Goal: Transaction & Acquisition: Purchase product/service

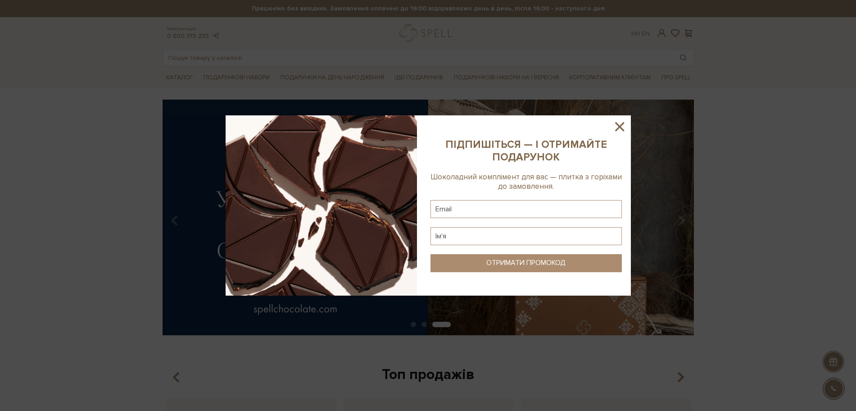
click at [622, 128] on icon at bounding box center [619, 126] width 9 height 9
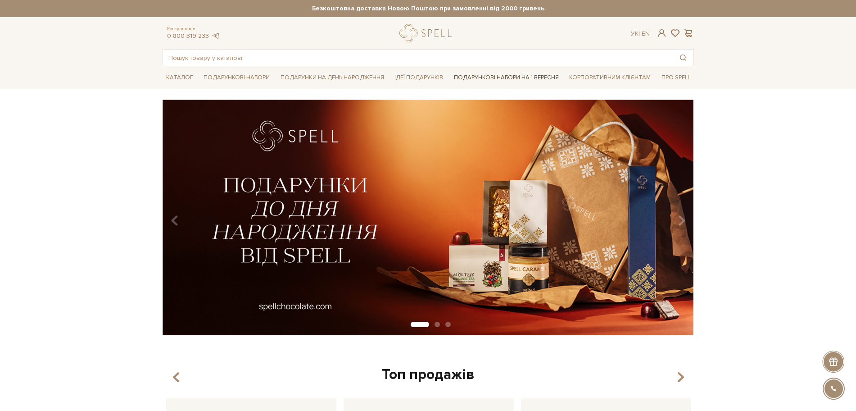
click at [511, 78] on link "Подарункові набори на 1 Вересня" at bounding box center [506, 77] width 112 height 15
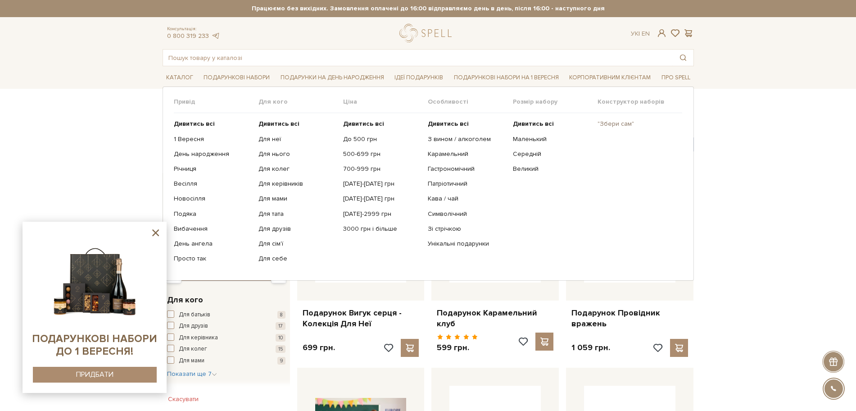
click at [604, 126] on link ""Збери сам"" at bounding box center [637, 124] width 78 height 8
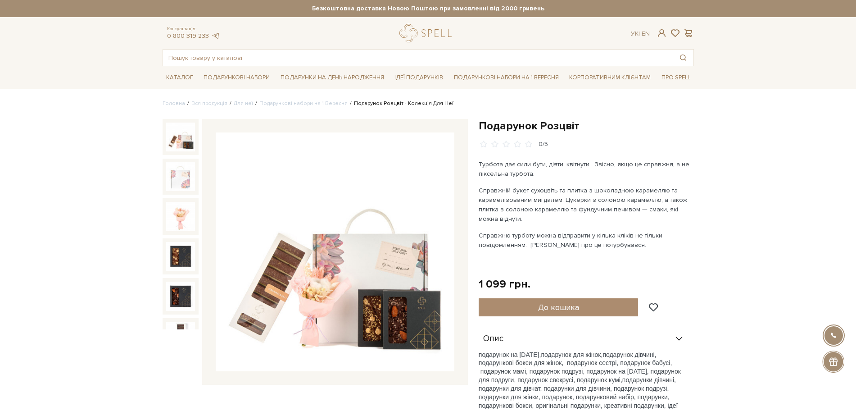
click at [302, 250] on img at bounding box center [335, 251] width 239 height 239
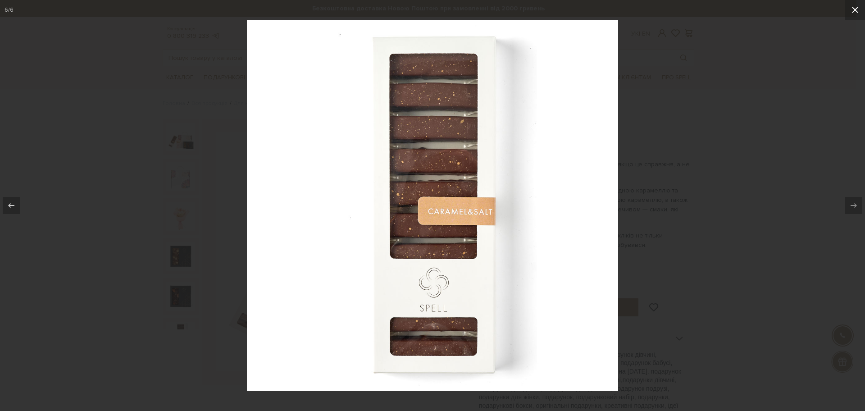
click at [856, 15] on button at bounding box center [855, 10] width 20 height 20
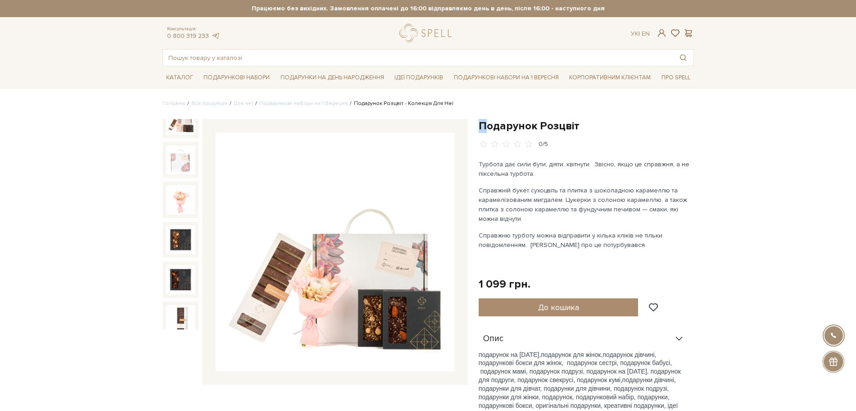
click at [484, 119] on h1 "Подарунок Розцвіт" at bounding box center [586, 126] width 215 height 14
click at [493, 126] on h1 "Подарунок Розцвіт" at bounding box center [586, 126] width 215 height 14
drag, startPoint x: 482, startPoint y: 127, endPoint x: 591, endPoint y: 128, distance: 109.0
click at [591, 128] on h1 "Подарунок Розцвіт" at bounding box center [586, 126] width 215 height 14
copy h1 "Подарунок Розцвіт"
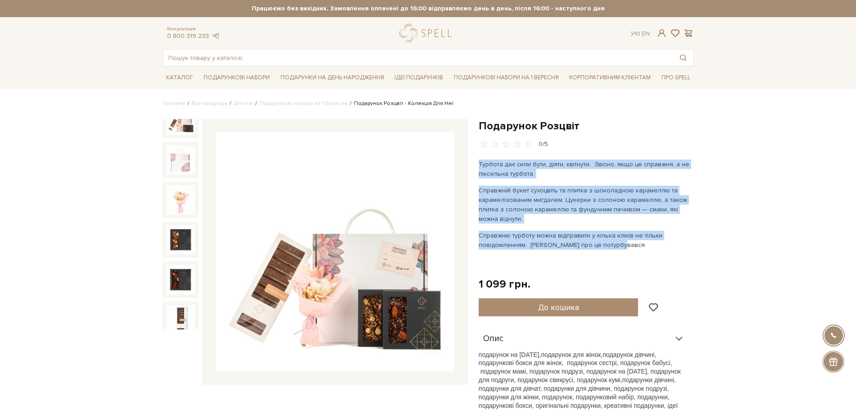
drag, startPoint x: 480, startPoint y: 162, endPoint x: 626, endPoint y: 244, distance: 167.9
click at [626, 244] on div "Турбота дає сили бути, діяти, квітнути.  Звісно, якщо це справжня, а не піксель…" at bounding box center [584, 212] width 211 height 107
copy div "Турбота дає сили бути, діяти, квітнути.  Звісно, якщо це справжня, а не піксель…"
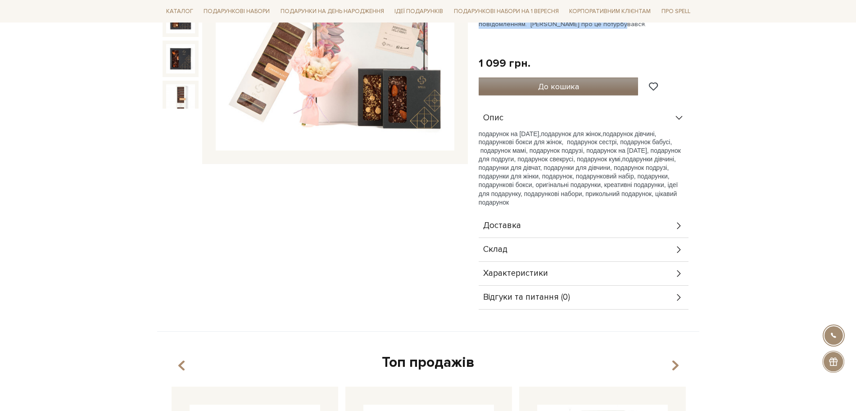
scroll to position [225, 0]
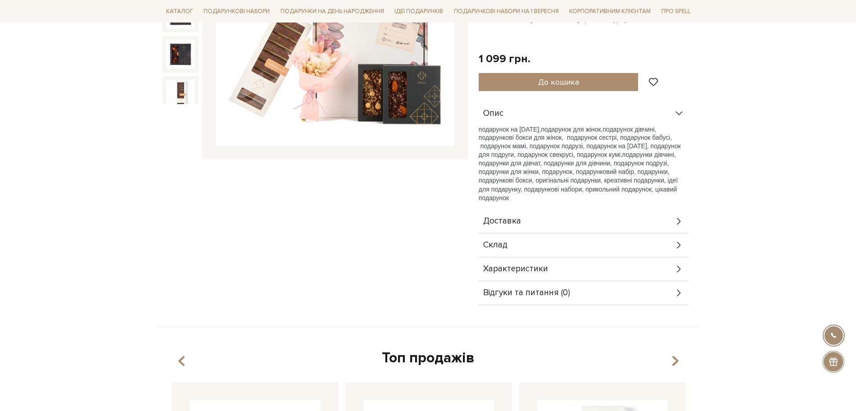
click at [512, 243] on div "Склад" at bounding box center [584, 244] width 210 height 23
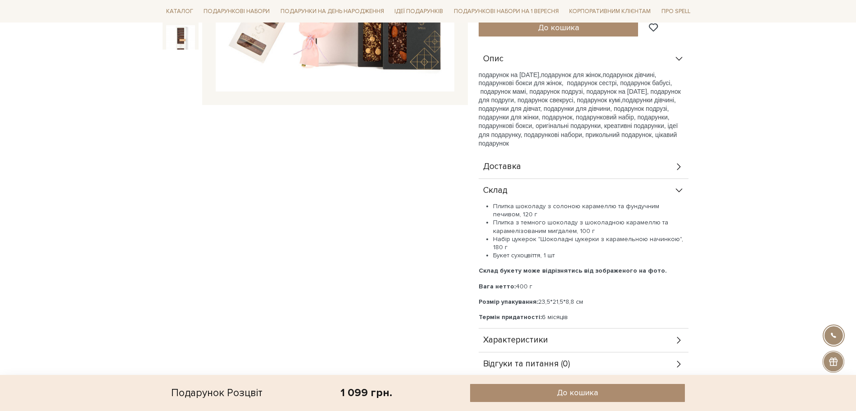
scroll to position [338, 0]
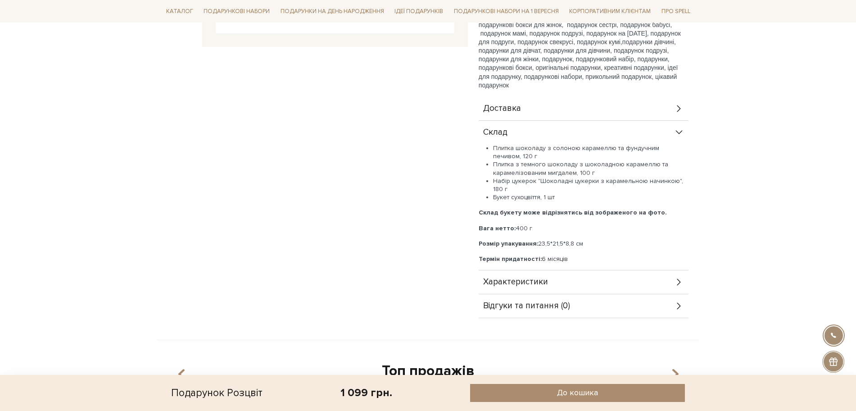
drag, startPoint x: 486, startPoint y: 149, endPoint x: 495, endPoint y: 149, distance: 9.0
click at [493, 149] on li "Плитка шоколаду з солоною карамеллю та фундучним печивом, 120 г" at bounding box center [590, 152] width 195 height 16
drag, startPoint x: 571, startPoint y: 195, endPoint x: 482, endPoint y: 142, distance: 103.2
click at [482, 142] on div "Склад Плитка шоколаду з солоною карамеллю та фундучним печивом, 120 г Плитка з …" at bounding box center [584, 196] width 210 height 150
copy div "Склад Плитка шоколаду з солоною карамеллю та фундучним печивом, 120 г Плитка з …"
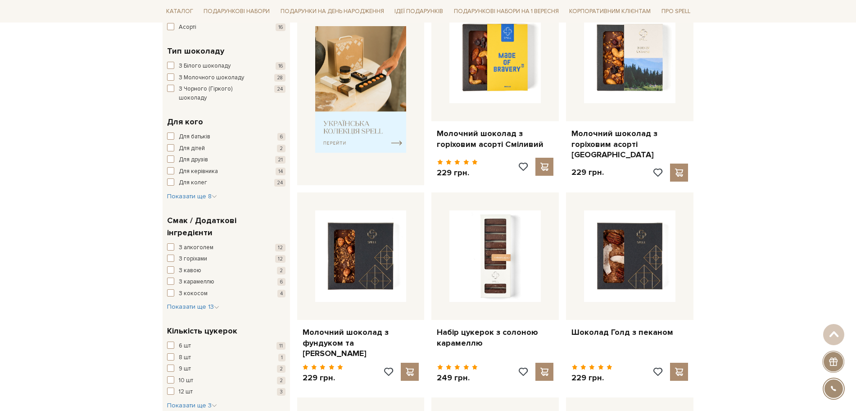
scroll to position [394, 0]
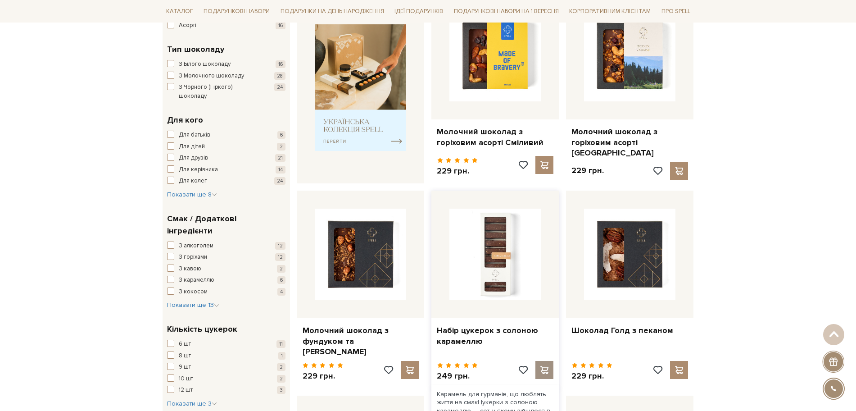
click at [544, 366] on span at bounding box center [544, 370] width 11 height 8
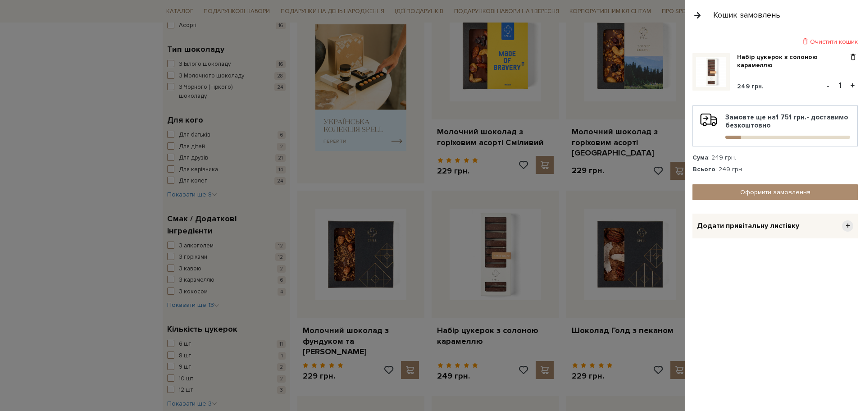
click at [696, 19] on button "button" at bounding box center [697, 15] width 10 height 16
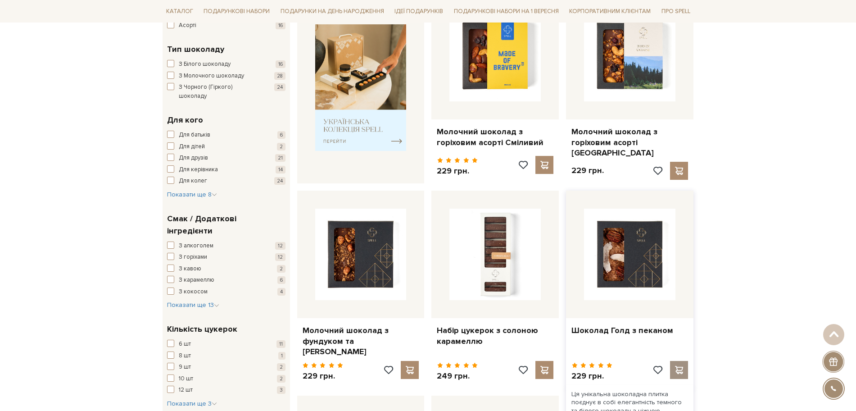
click at [684, 366] on span at bounding box center [679, 370] width 11 height 8
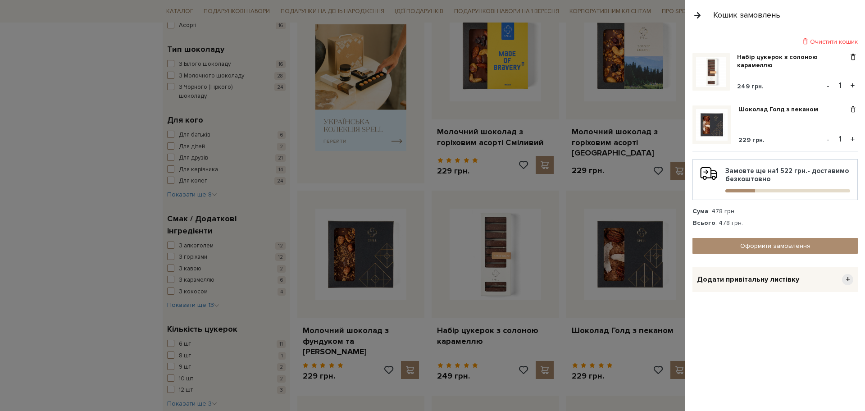
click at [698, 15] on button "button" at bounding box center [697, 15] width 10 height 16
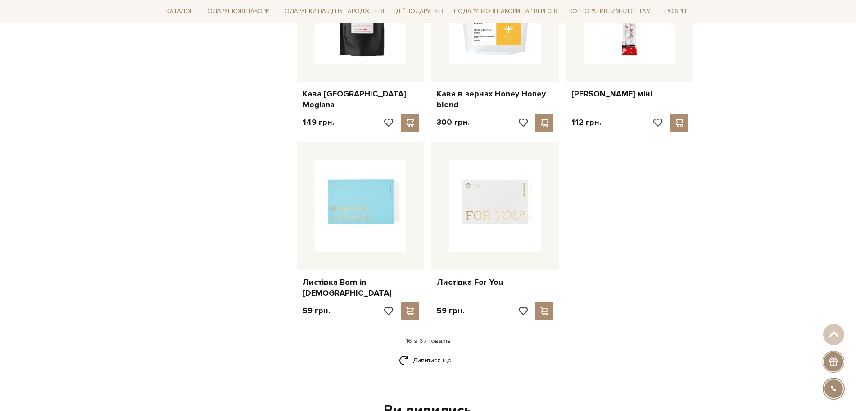
scroll to position [1070, 0]
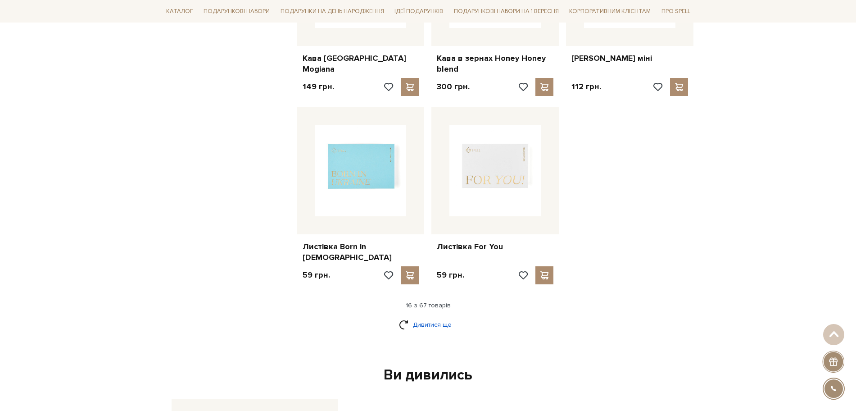
click at [445, 317] on link "Дивитися ще" at bounding box center [428, 325] width 59 height 16
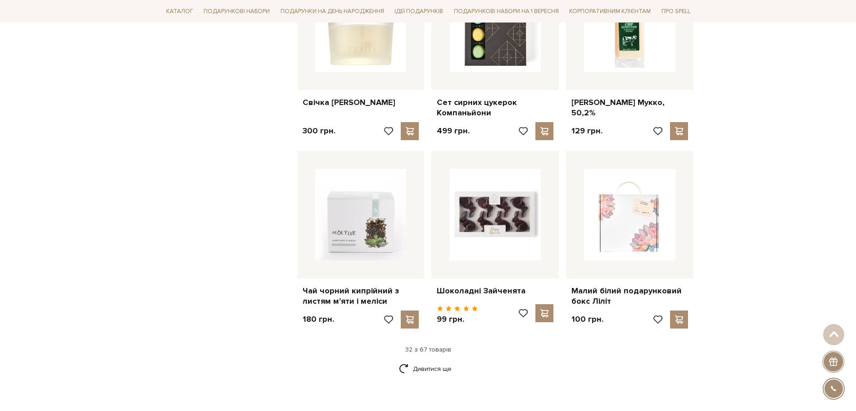
scroll to position [1914, 0]
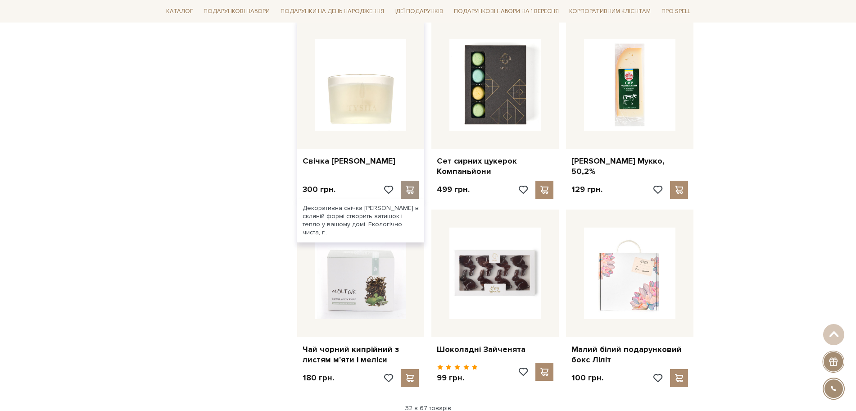
click at [412, 186] on span at bounding box center [409, 190] width 11 height 8
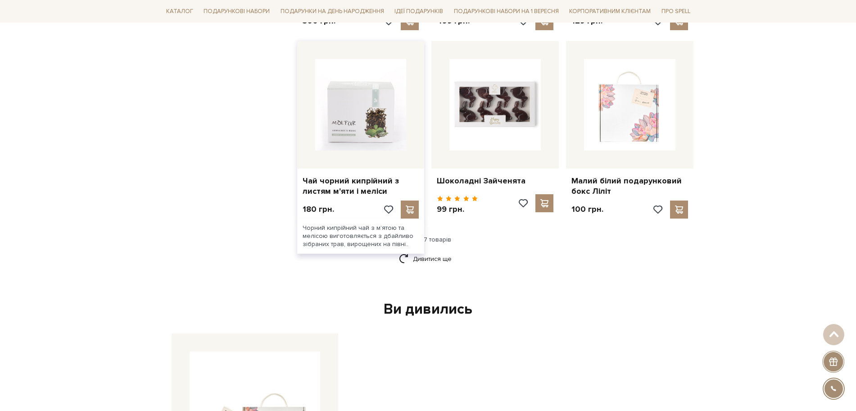
scroll to position [2083, 0]
click at [428, 250] on link "Дивитися ще" at bounding box center [428, 258] width 59 height 16
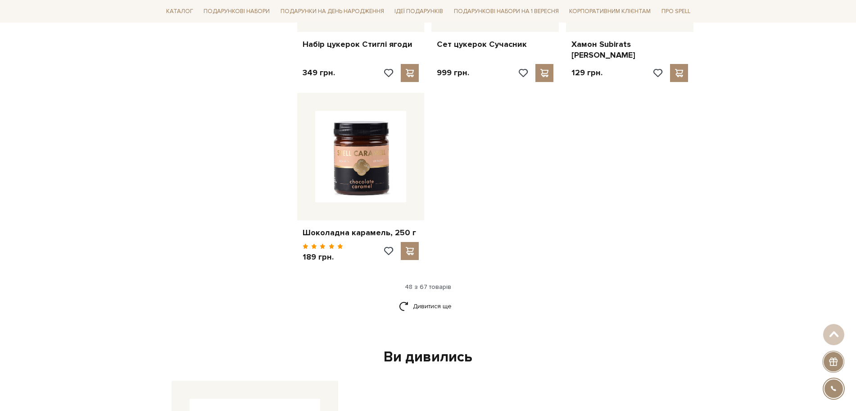
scroll to position [3209, 0]
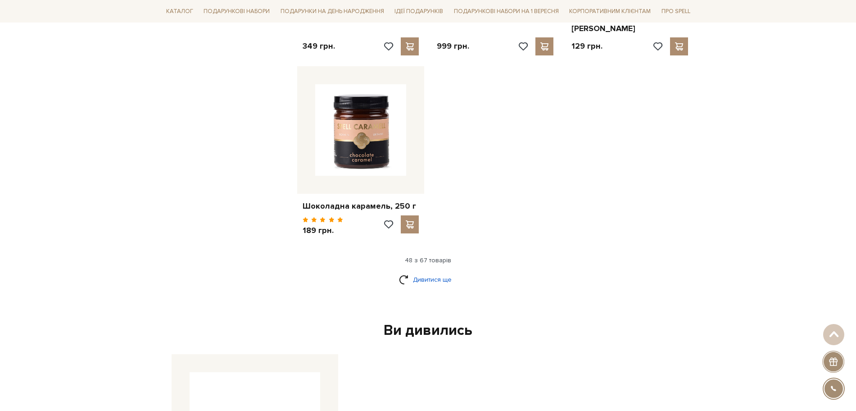
click at [431, 272] on link "Дивитися ще" at bounding box center [428, 280] width 59 height 16
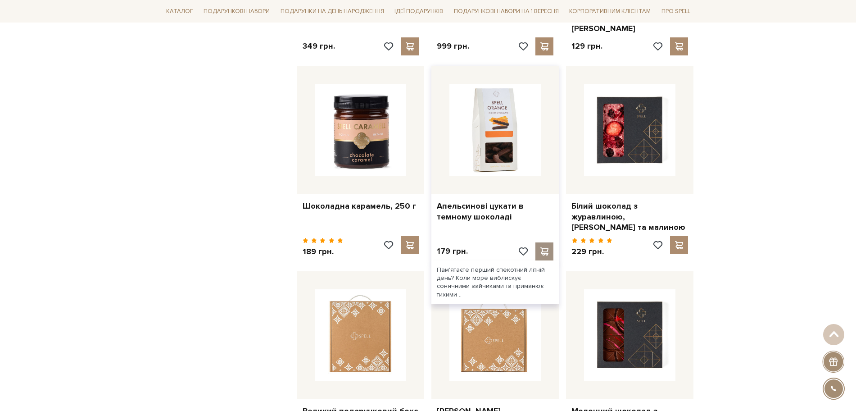
click at [541, 242] on div at bounding box center [544, 251] width 18 height 18
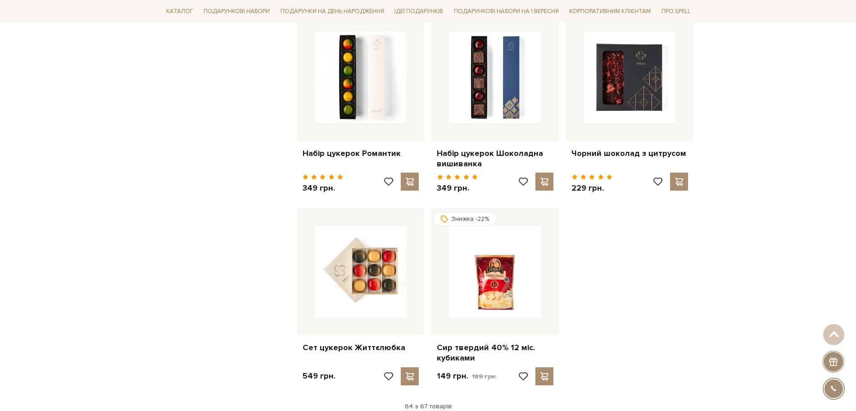
scroll to position [4109, 0]
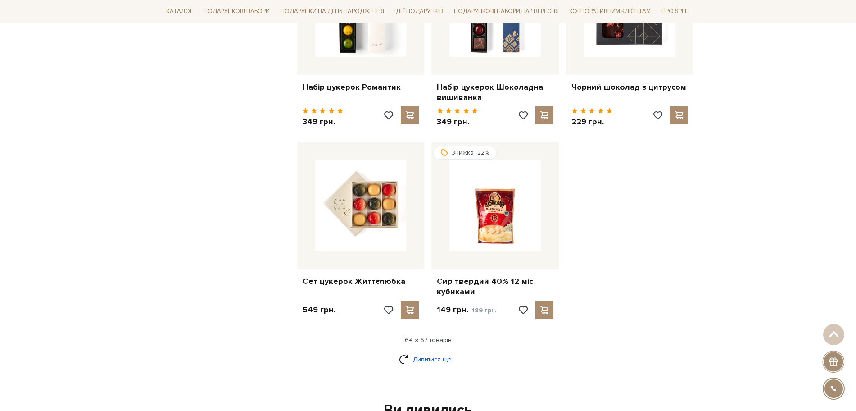
click at [446, 351] on link "Дивитися ще" at bounding box center [428, 359] width 59 height 16
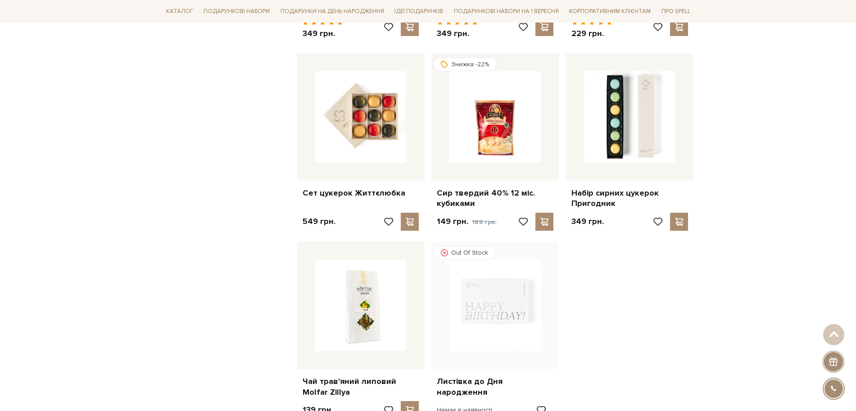
scroll to position [4222, 0]
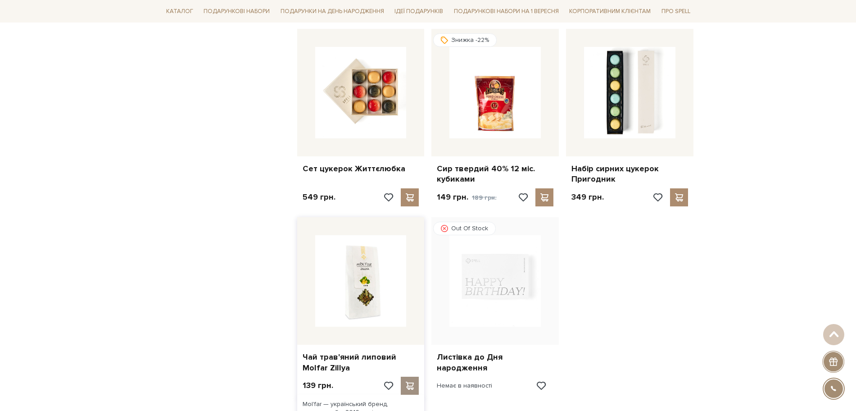
click at [414, 381] on span at bounding box center [409, 385] width 11 height 8
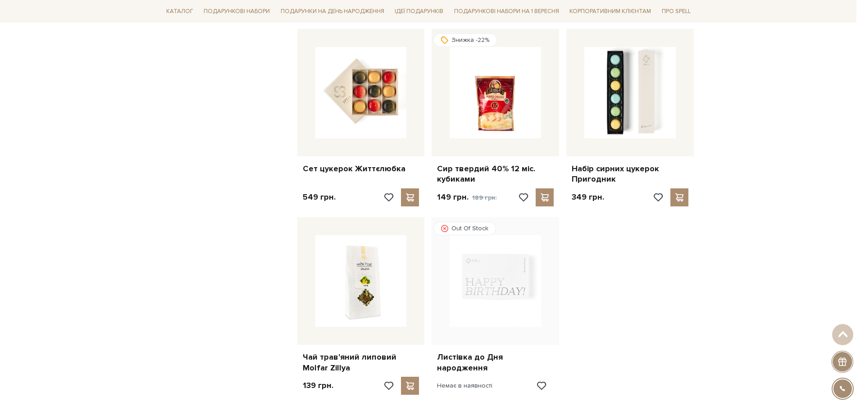
click at [185, 127] on div at bounding box center [432, 205] width 865 height 411
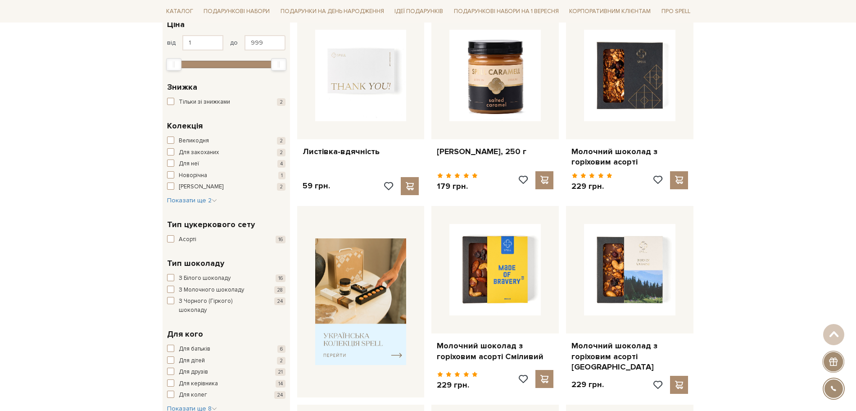
scroll to position [0, 0]
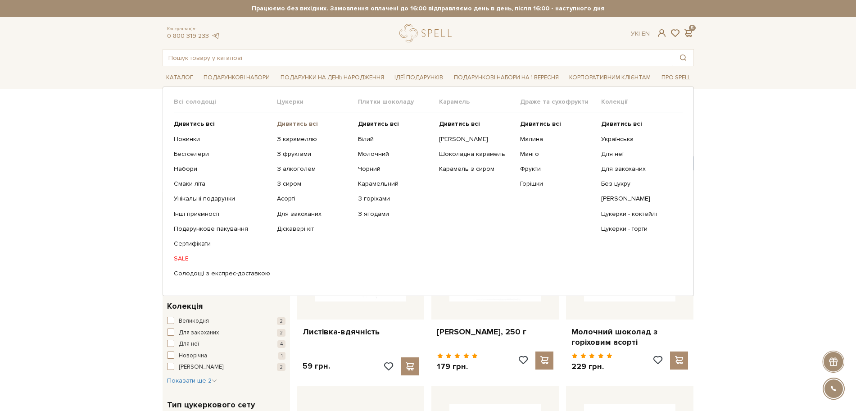
click at [296, 124] on b "Дивитись всі" at bounding box center [297, 124] width 41 height 8
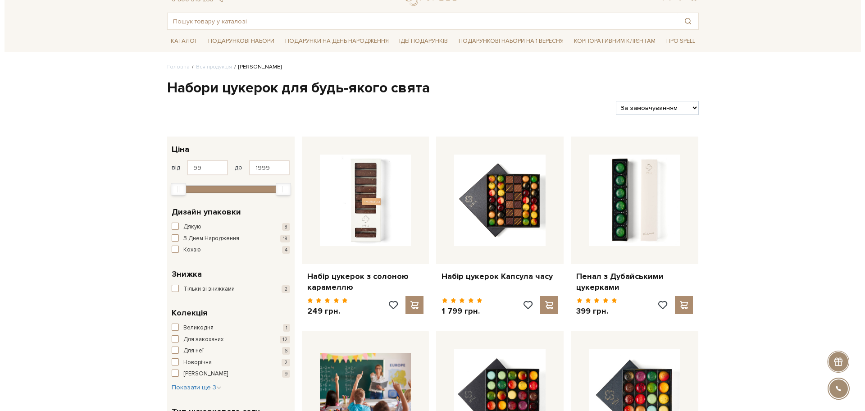
scroll to position [56, 0]
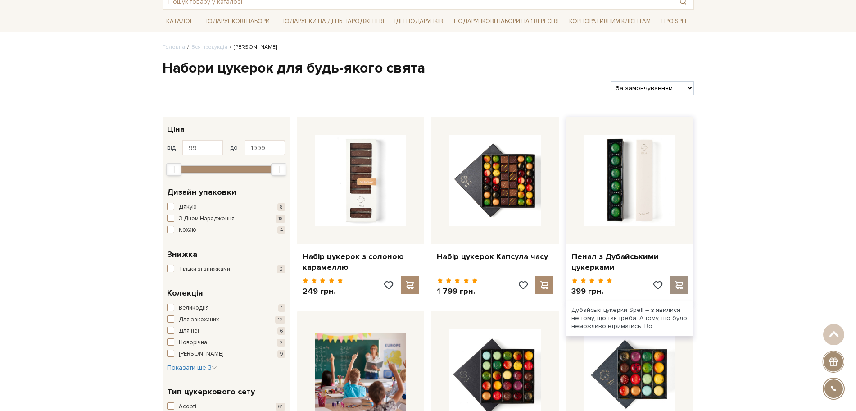
click at [680, 284] on span at bounding box center [679, 285] width 11 height 8
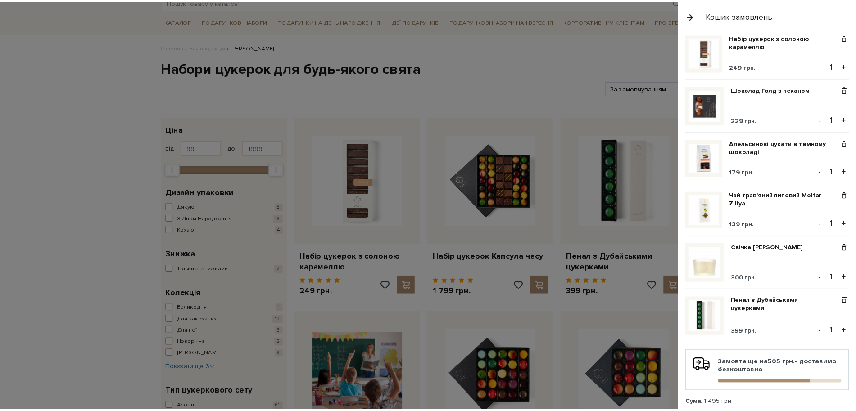
scroll to position [0, 0]
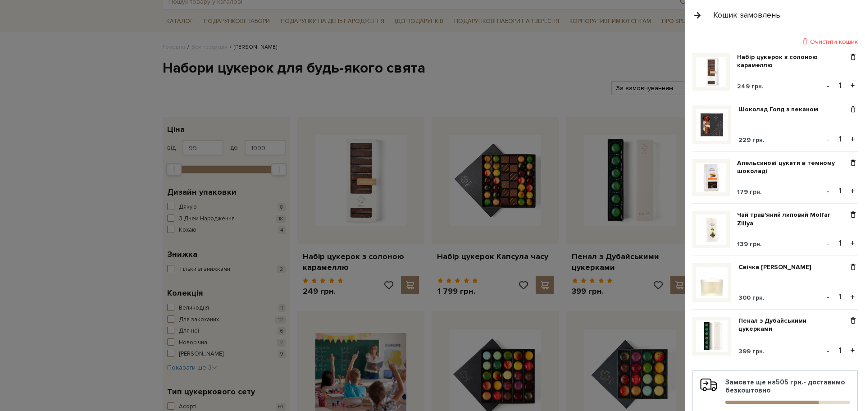
click at [697, 18] on button "button" at bounding box center [697, 15] width 10 height 16
